Goal: Transaction & Acquisition: Register for event/course

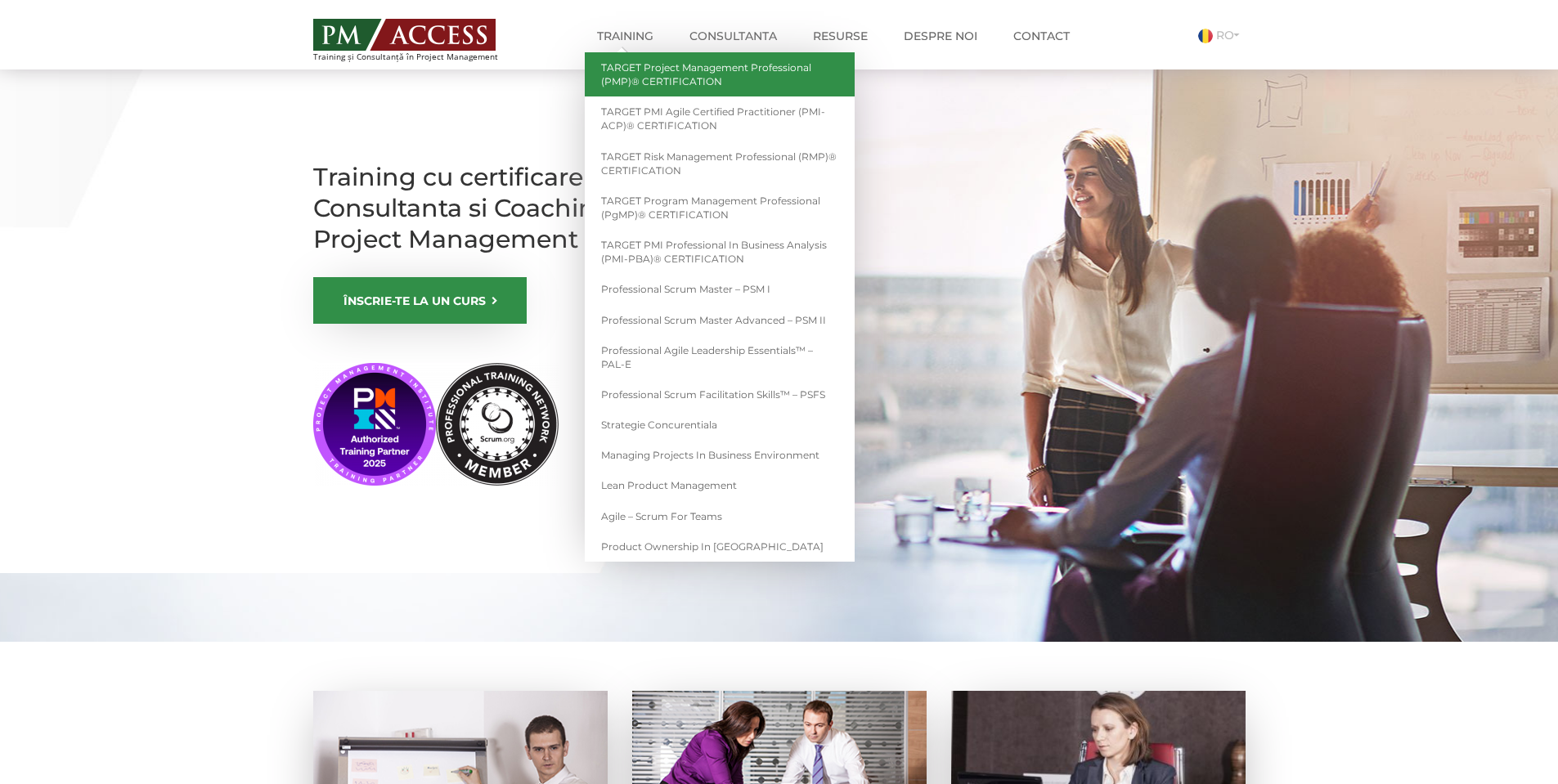
click at [686, 70] on link "TARGET Project Management Professional (PMP)® CERTIFICATION" at bounding box center [720, 74] width 270 height 44
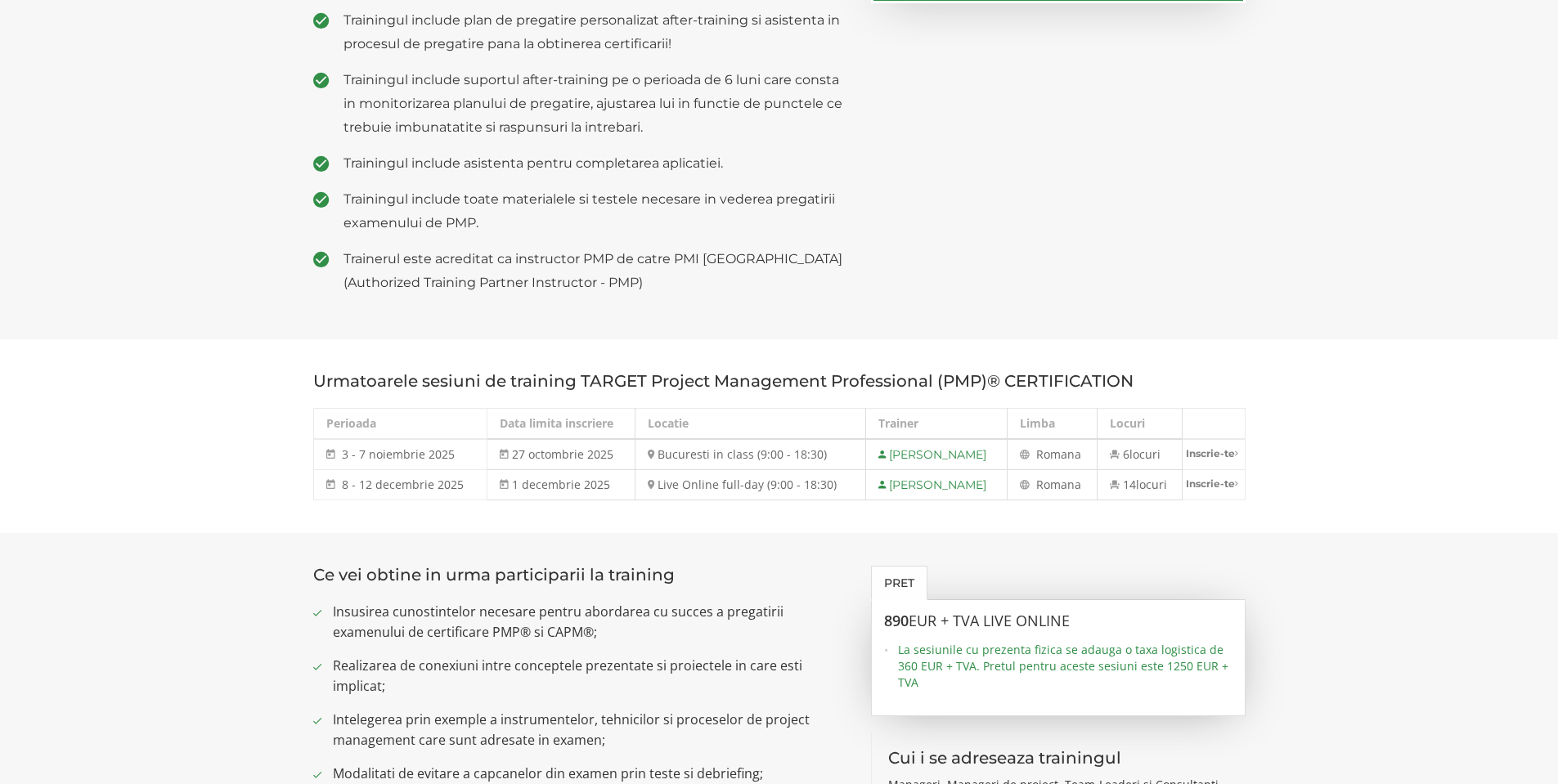
scroll to position [572, 0]
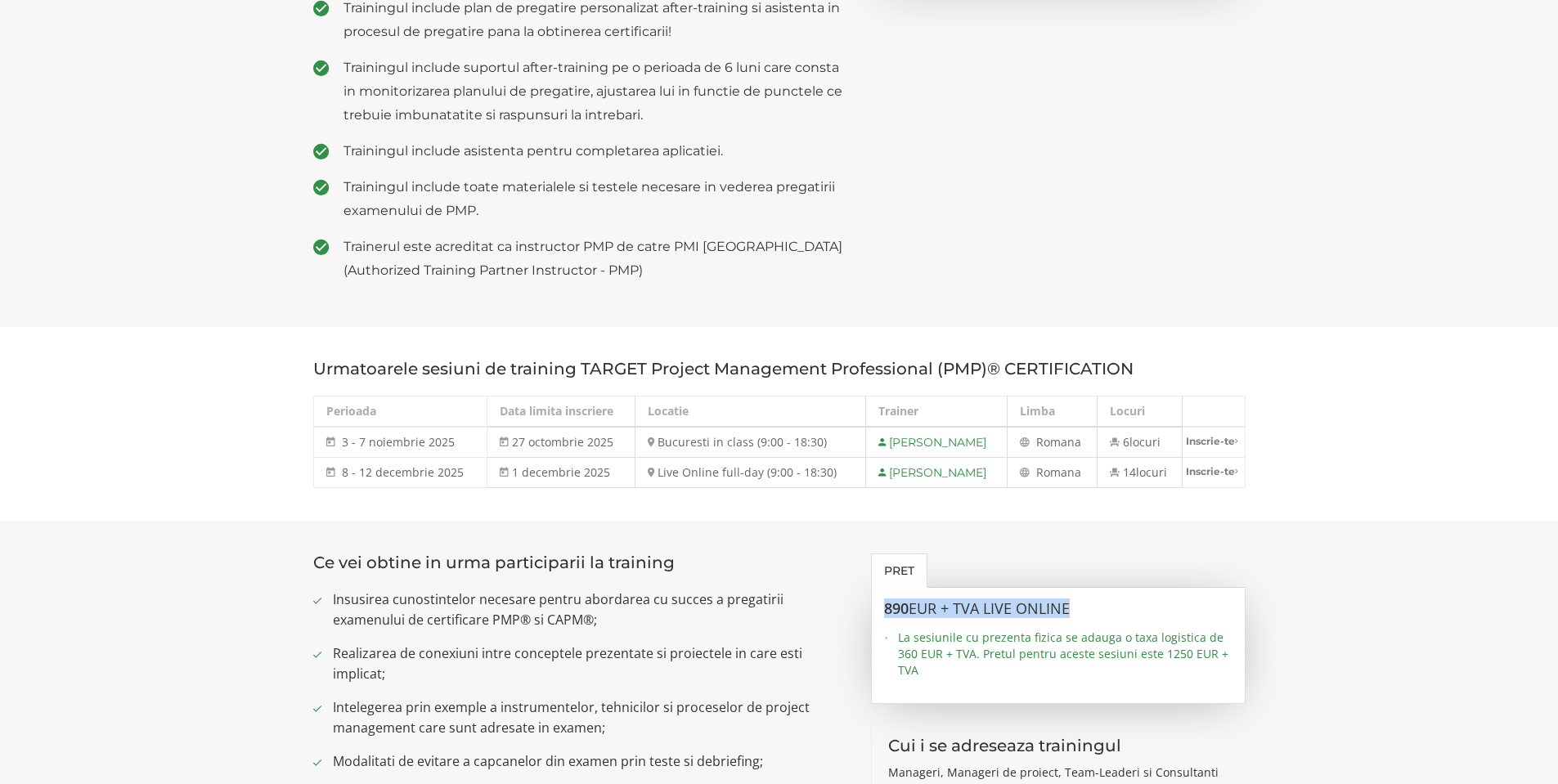
drag, startPoint x: 883, startPoint y: 607, endPoint x: 1092, endPoint y: 609, distance: 209.0
click at [1092, 609] on div "890 EUR + TVA LIVE ONLINE La sesiunile cu prezenta fizica se adauga o taxa logi…" at bounding box center [1057, 645] width 375 height 116
